Goal: Understand process/instructions: Learn how to perform a task or action

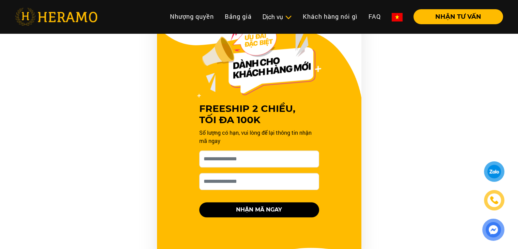
scroll to position [818, 0]
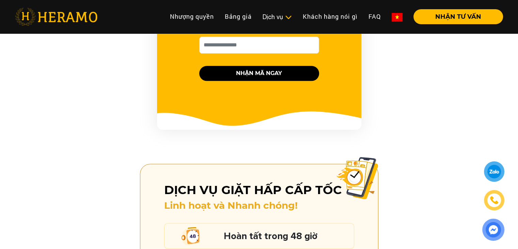
click at [497, 173] on div at bounding box center [494, 171] width 17 height 17
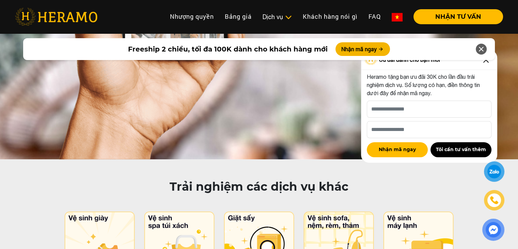
scroll to position [3247, 0]
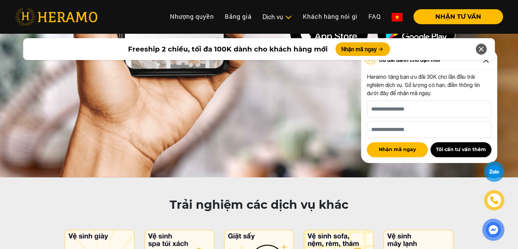
click at [484, 49] on icon at bounding box center [481, 49] width 8 height 12
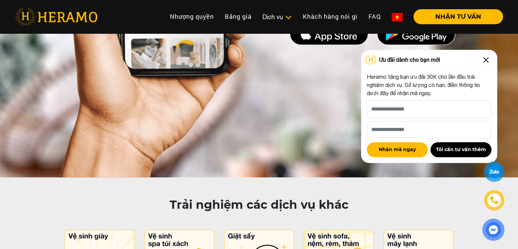
click at [488, 59] on img at bounding box center [486, 60] width 11 height 11
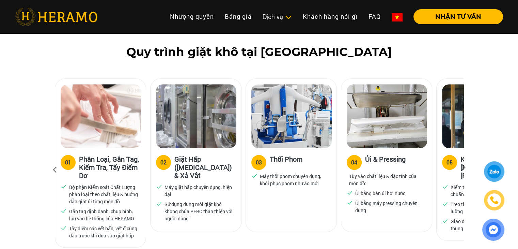
scroll to position [470, 0]
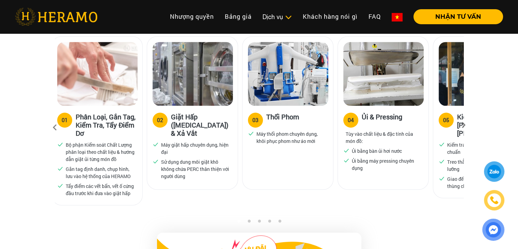
click at [374, 170] on div "04 Ủi & Pressing Tùy vào chất liệu & đặc tính của món đồ: Ủi bằng bàn ủi hơi nư…" at bounding box center [383, 112] width 91 height 153
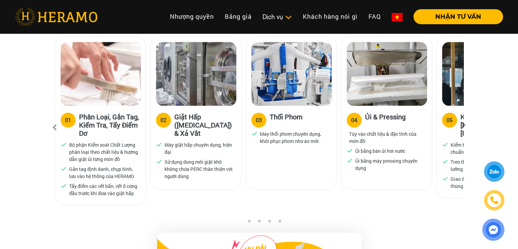
click at [341, 172] on div "04 Ủi & Pressing Tùy vào chất liệu & đặc tính của món đồ: Ủi bằng bàn ủi hơi nư…" at bounding box center [386, 112] width 91 height 153
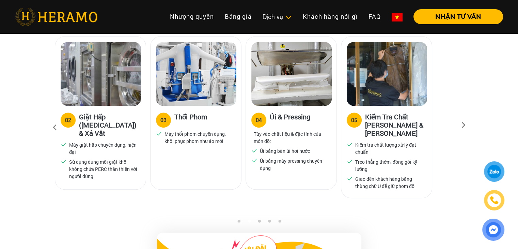
click at [462, 125] on icon at bounding box center [464, 127] width 12 height 4
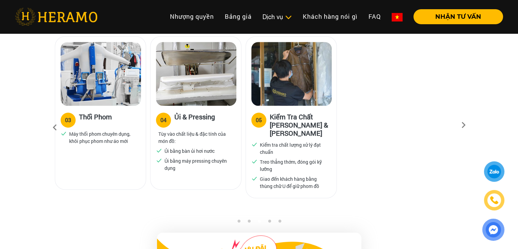
click at [462, 125] on icon at bounding box center [464, 127] width 12 height 4
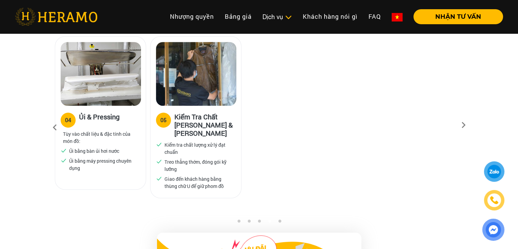
click at [462, 125] on icon at bounding box center [464, 127] width 12 height 4
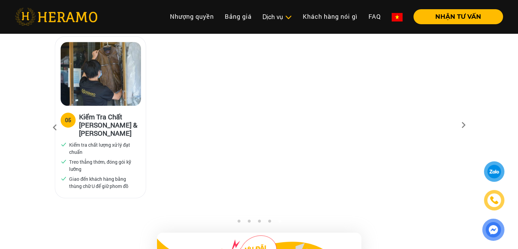
click at [55, 118] on icon at bounding box center [55, 127] width 12 height 18
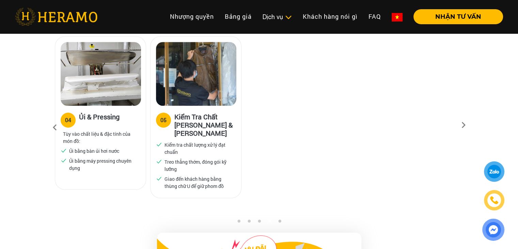
click at [55, 118] on icon at bounding box center [55, 127] width 12 height 18
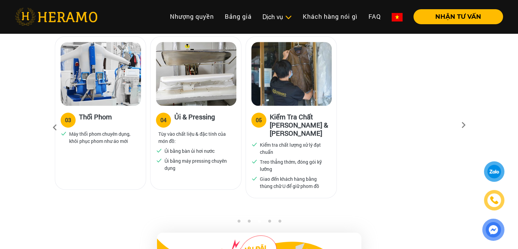
click at [55, 118] on icon at bounding box center [55, 127] width 12 height 18
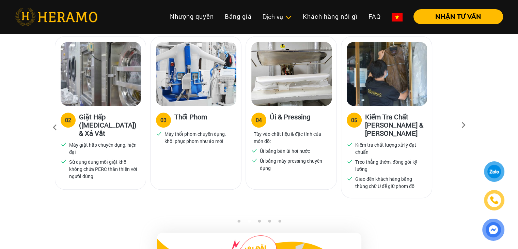
click at [55, 118] on icon at bounding box center [55, 127] width 12 height 18
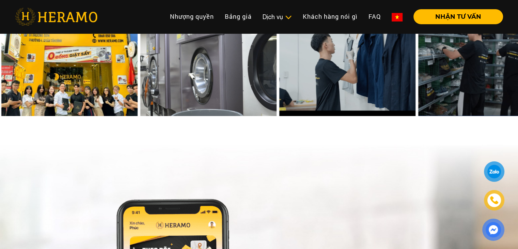
scroll to position [2981, 0]
